Goal: Task Accomplishment & Management: Manage account settings

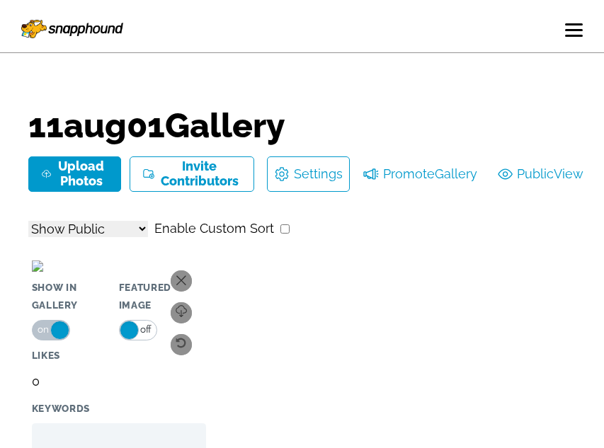
select select "onlyShowInGallery"
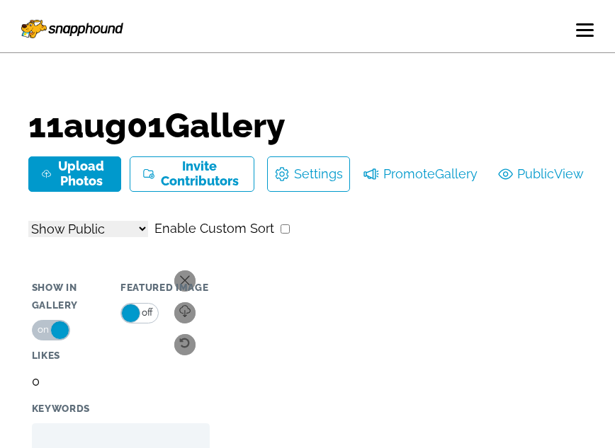
select select "onlyShowInGallery"
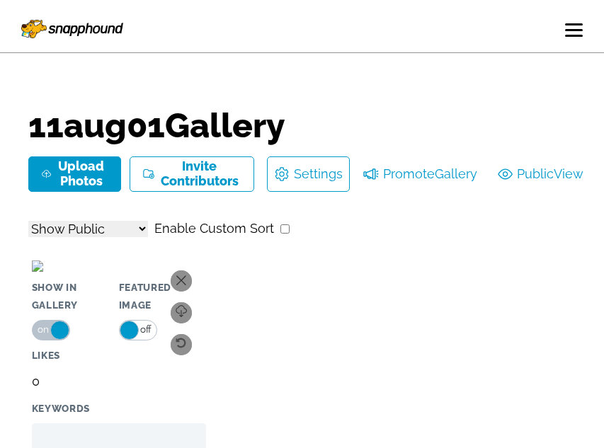
select select "onlyShowInGallery"
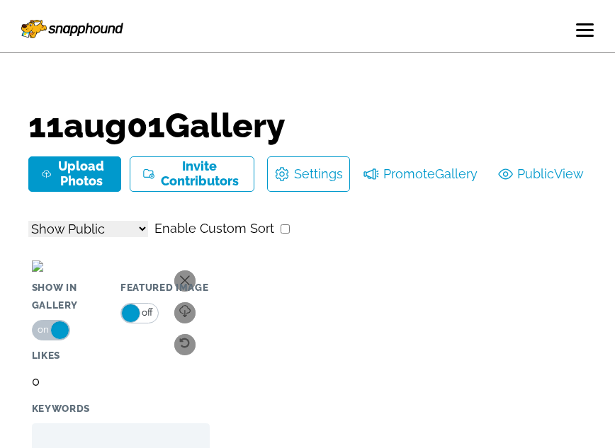
select select "onlyShowInGallery"
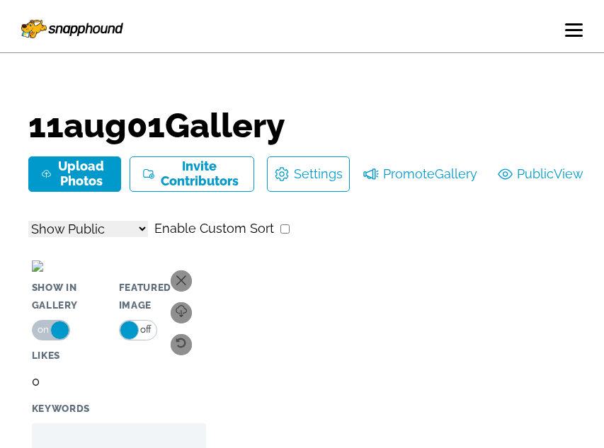
select select "onlyShowInGallery"
click at [567, 30] on span at bounding box center [574, 30] width 18 height 2
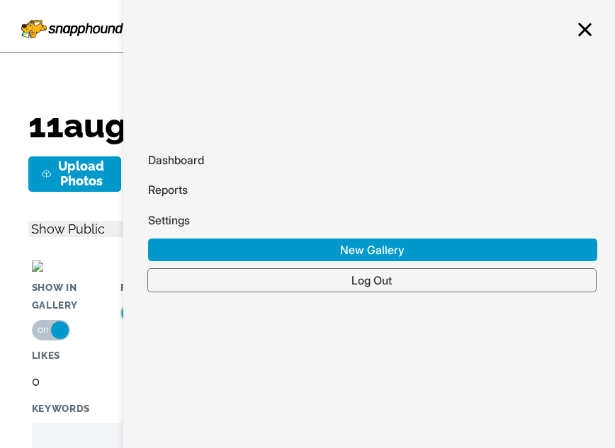
click at [453, 286] on link "Log Out" at bounding box center [371, 280] width 449 height 24
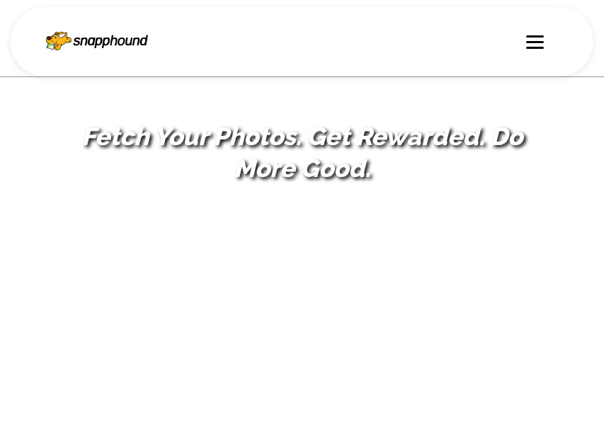
click at [534, 44] on div at bounding box center [535, 42] width 18 height 14
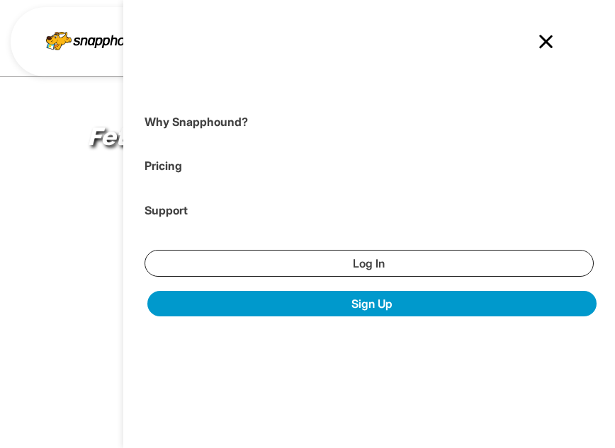
click at [416, 261] on link "Log In" at bounding box center [368, 263] width 449 height 27
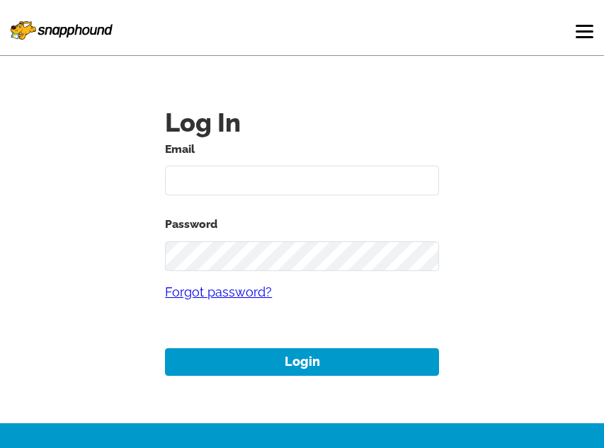
click at [322, 178] on input "text" at bounding box center [302, 181] width 274 height 30
paste input "11aug02"
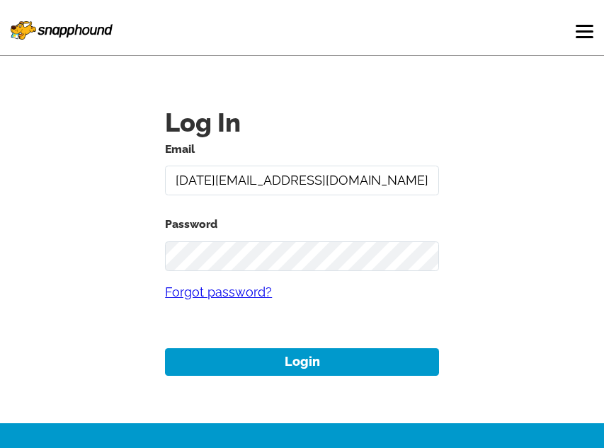
type input "11aug02@gmail.com"
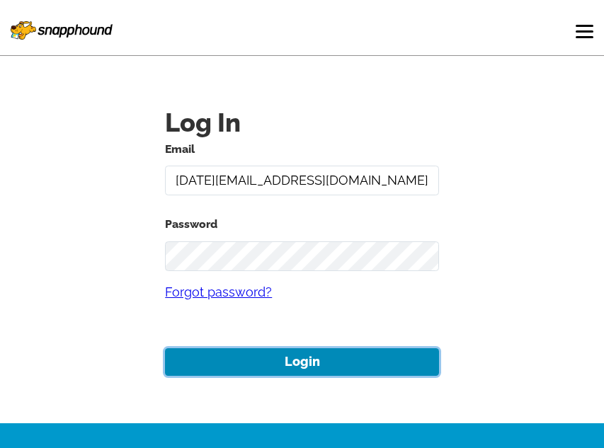
click at [292, 368] on button "Login" at bounding box center [302, 362] width 274 height 28
